Goal: Transaction & Acquisition: Book appointment/travel/reservation

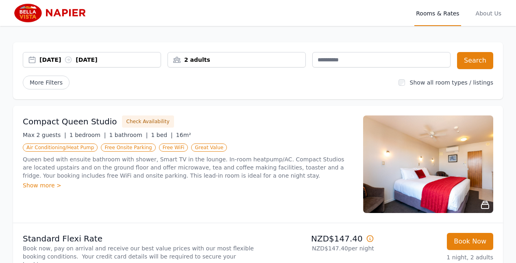
click at [124, 58] on div "[DATE] [DATE]" at bounding box center [99, 60] width 121 height 8
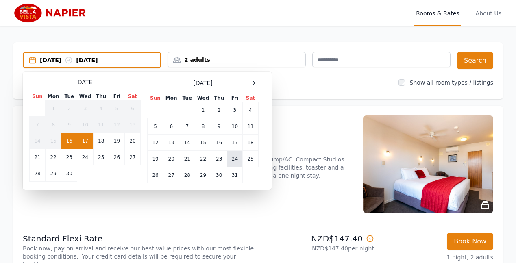
click at [234, 158] on td "24" at bounding box center [234, 159] width 15 height 16
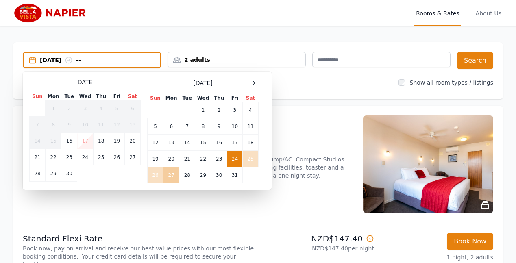
click at [172, 174] on td "27" at bounding box center [171, 175] width 16 height 16
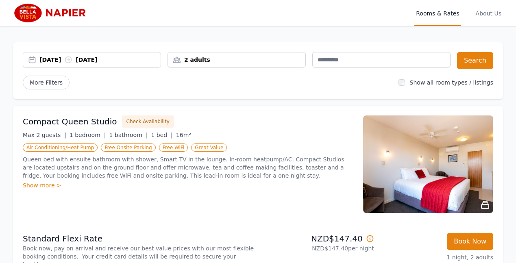
click at [213, 57] on div "2 adults" at bounding box center [236, 60] width 137 height 8
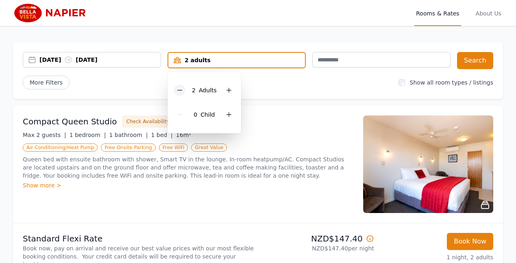
click at [179, 90] on icon at bounding box center [180, 90] width 4 height 0
click at [472, 58] on button "Search" at bounding box center [475, 60] width 36 height 17
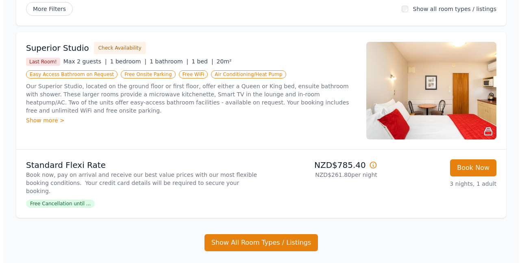
scroll to position [52, 0]
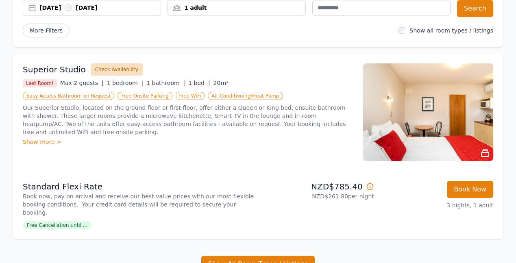
click at [106, 69] on button "Check Availability" at bounding box center [117, 69] width 52 height 12
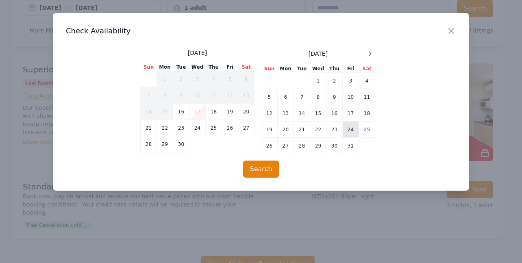
click at [350, 129] on td "24" at bounding box center [351, 130] width 16 height 16
click at [285, 145] on td "27" at bounding box center [286, 146] width 16 height 16
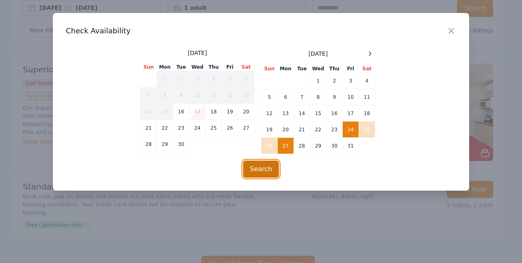
click at [261, 168] on button "Search" at bounding box center [261, 169] width 36 height 17
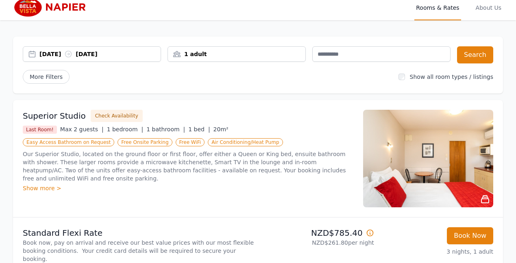
scroll to position [0, 0]
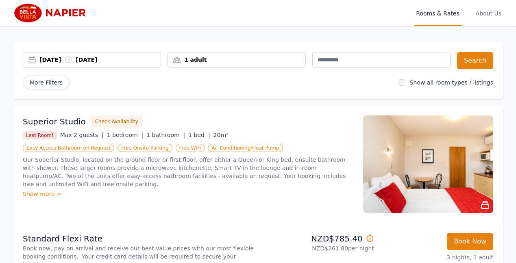
click at [124, 59] on div "[DATE] [DATE]" at bounding box center [99, 60] width 121 height 8
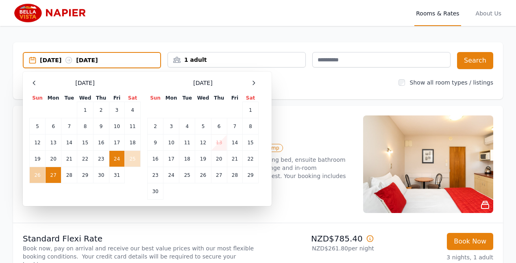
click at [37, 173] on td "26" at bounding box center [38, 175] width 16 height 16
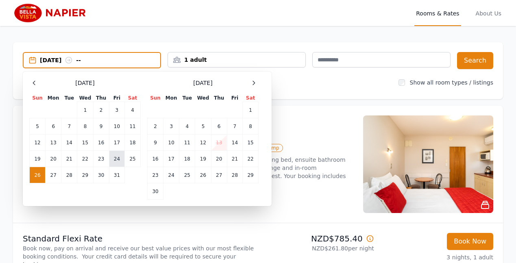
click at [116, 156] on td "24" at bounding box center [116, 159] width 15 height 16
click at [37, 174] on td "26" at bounding box center [38, 175] width 16 height 16
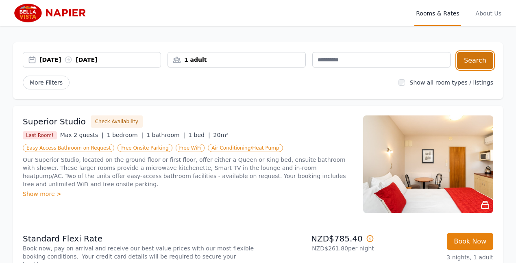
click at [475, 60] on button "Search" at bounding box center [475, 60] width 36 height 17
